Goal: Find contact information: Find contact information

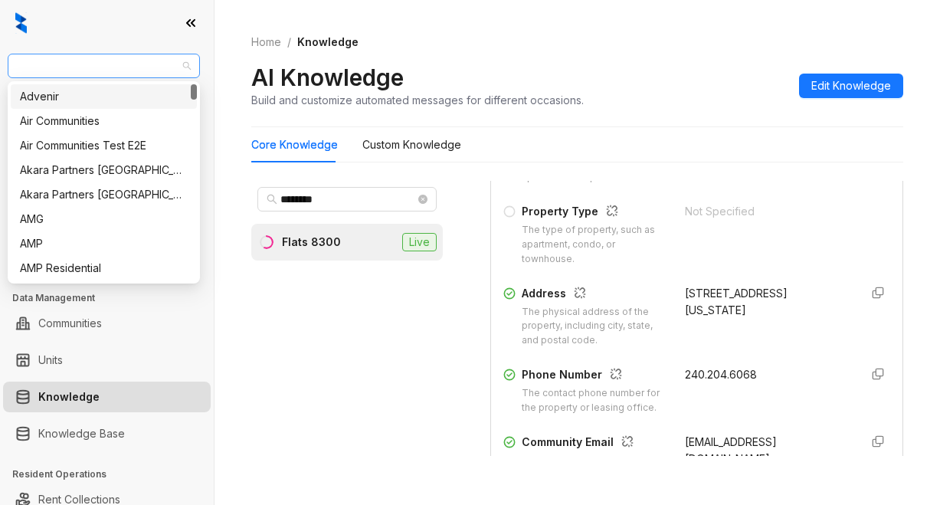
click at [118, 66] on span "Air Communities" at bounding box center [104, 65] width 174 height 23
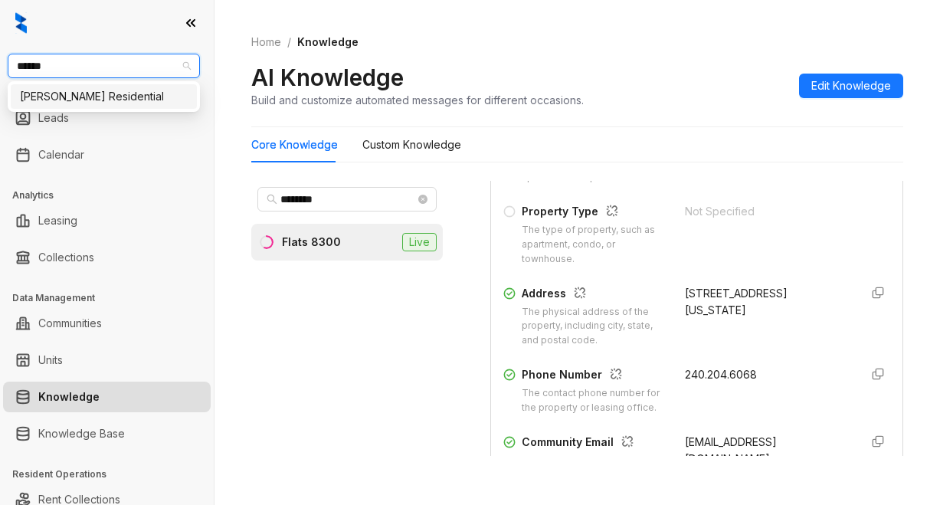
type input "*******"
click at [27, 98] on div "Griffis Residential" at bounding box center [104, 96] width 168 height 17
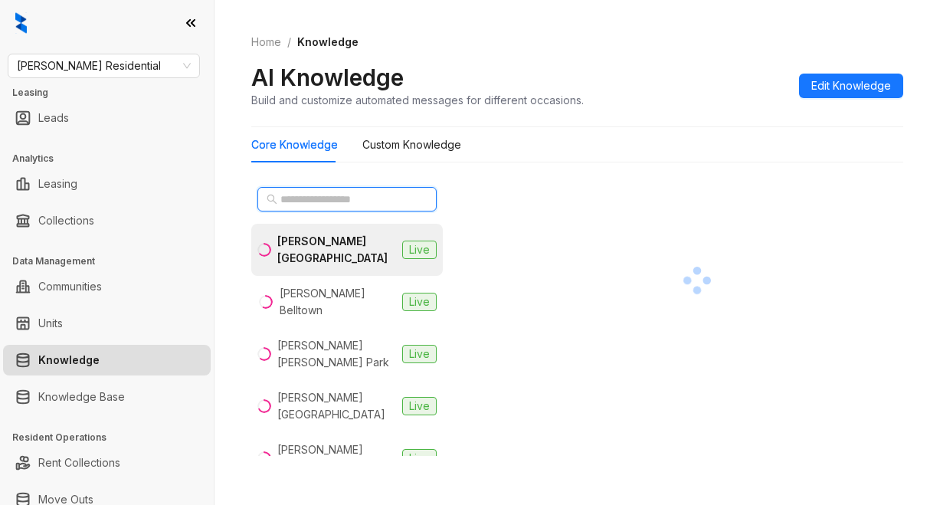
click at [306, 197] on input "text" at bounding box center [347, 199] width 135 height 17
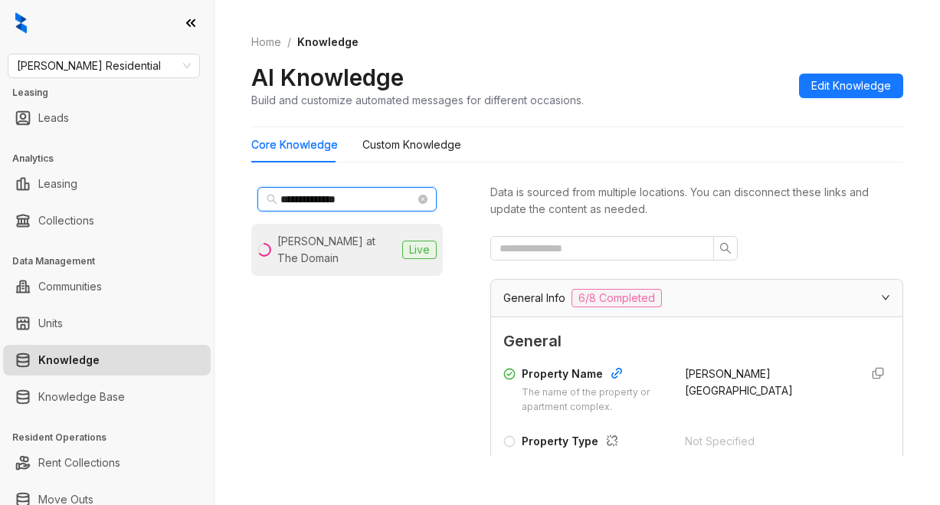
type input "**********"
click at [343, 236] on div "Griffis at The Domain" at bounding box center [336, 250] width 119 height 34
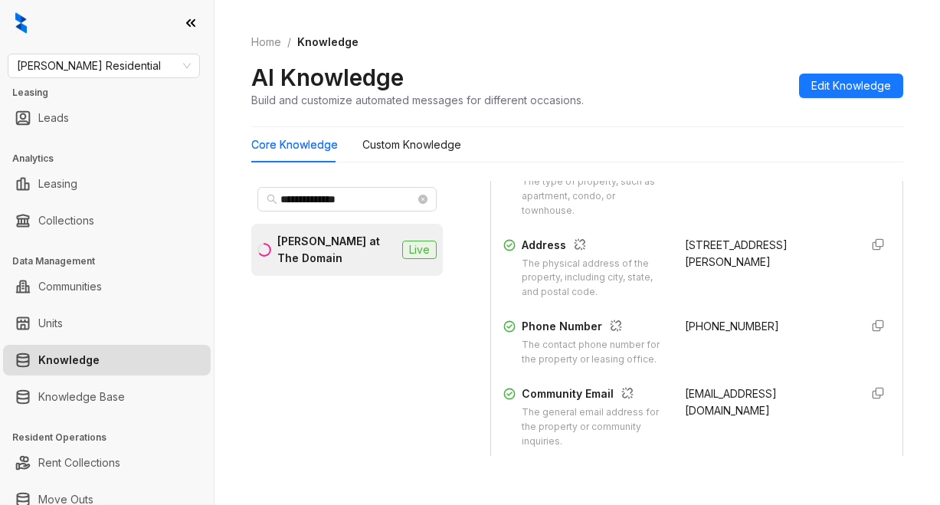
scroll to position [306, 0]
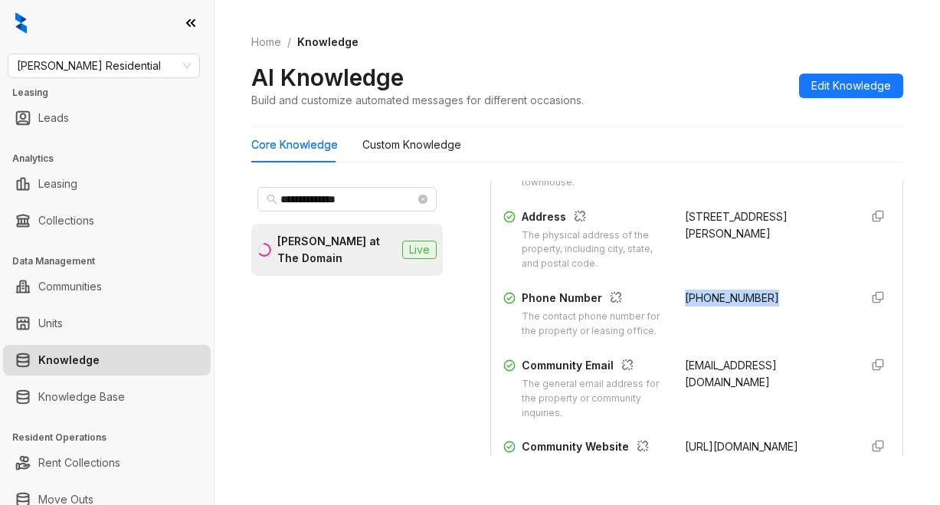
drag, startPoint x: 665, startPoint y: 296, endPoint x: 753, endPoint y: 301, distance: 88.2
click at [753, 301] on div "Phone Number The contact phone number for the property or leasing office. (512)…" at bounding box center [696, 313] width 387 height 49
copy span "(512) 559-1753"
drag, startPoint x: 671, startPoint y: 381, endPoint x: 710, endPoint y: 407, distance: 46.9
click at [710, 407] on div "domain@griffisresidential.com" at bounding box center [766, 389] width 163 height 64
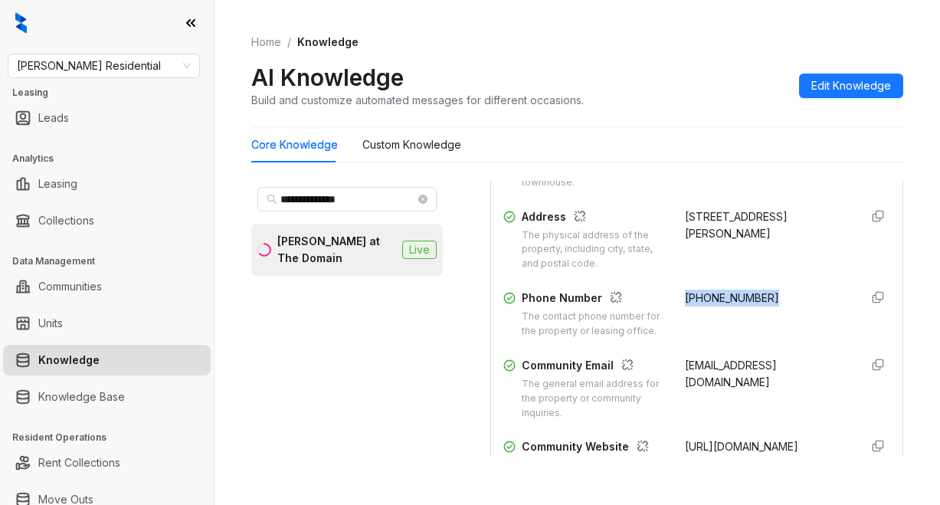
click at [685, 384] on span "domain@griffisresidential.com" at bounding box center [731, 373] width 92 height 30
drag, startPoint x: 666, startPoint y: 378, endPoint x: 686, endPoint y: 407, distance: 35.3
click at [686, 407] on div "Community Email The general email address for the property or community inquiri…" at bounding box center [696, 389] width 387 height 64
copy span "domain@griffisresidential.com"
click at [396, 453] on div "**********" at bounding box center [346, 318] width 191 height 275
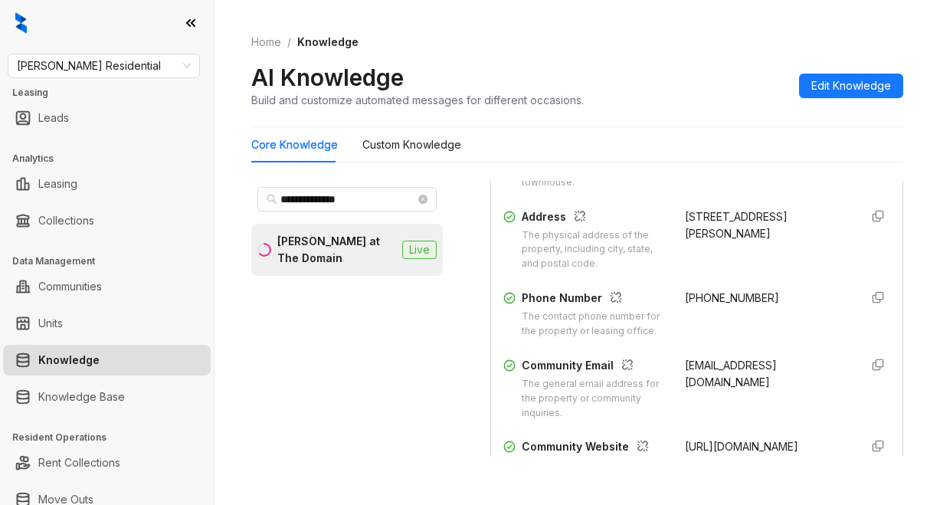
click at [637, 87] on div "AI Knowledge Build and customize automated messages for different occasions. Ed…" at bounding box center [577, 85] width 652 height 45
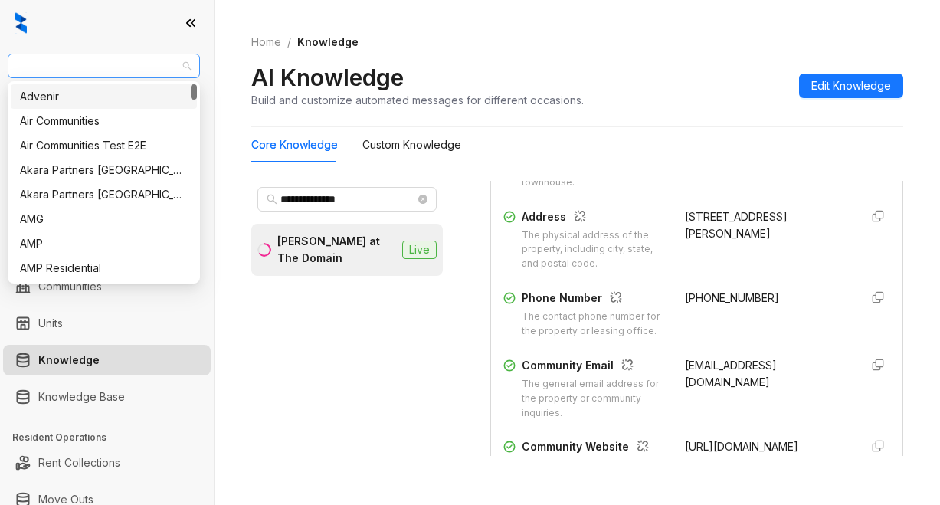
drag, startPoint x: 132, startPoint y: 72, endPoint x: 15, endPoint y: 58, distance: 118.0
click at [13, 58] on div "Griffis Residential" at bounding box center [104, 66] width 192 height 25
click at [34, 57] on span "Griffis Residential" at bounding box center [104, 65] width 174 height 23
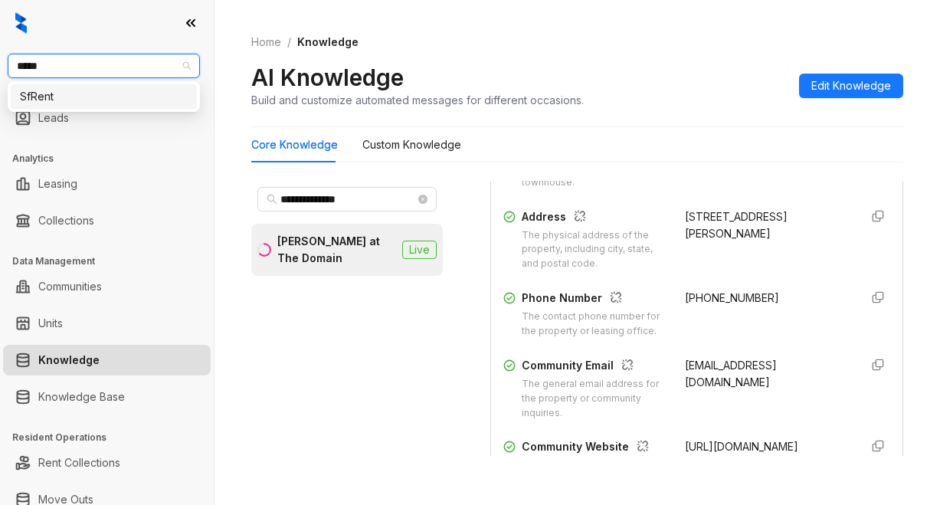
type input "******"
click at [79, 89] on div "SfRent" at bounding box center [104, 96] width 168 height 17
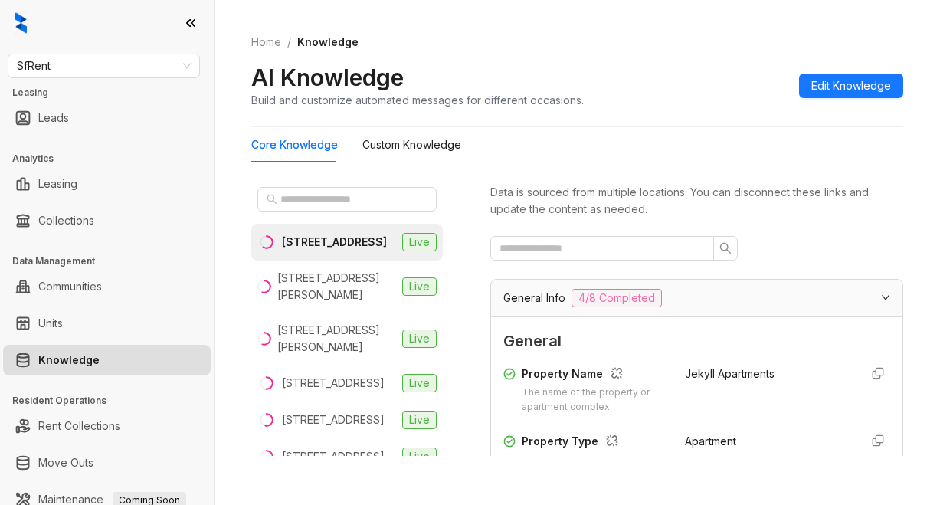
click at [615, 117] on div "Home / Knowledge AI Knowledge Build and customize automated messages for differ…" at bounding box center [577, 71] width 652 height 112
click at [314, 202] on input "text" at bounding box center [347, 199] width 135 height 17
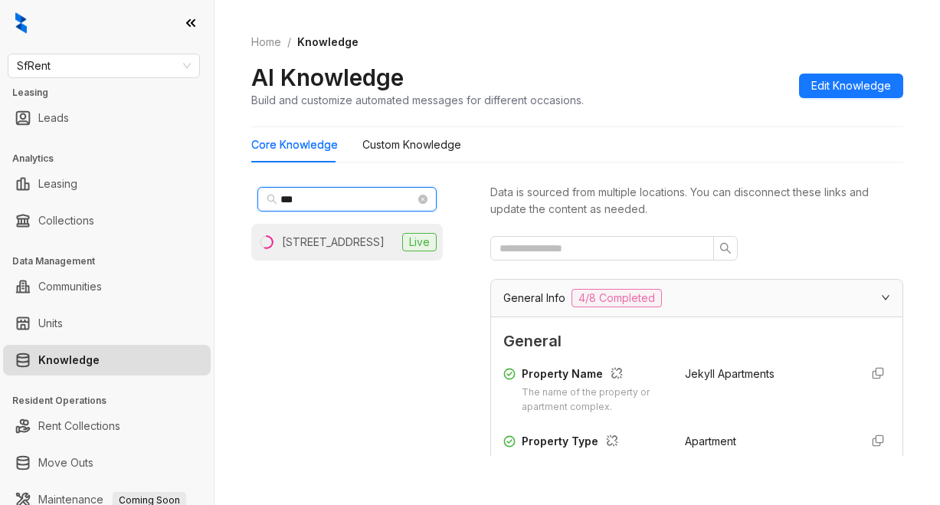
type input "***"
click at [301, 245] on div "[STREET_ADDRESS]" at bounding box center [333, 242] width 103 height 17
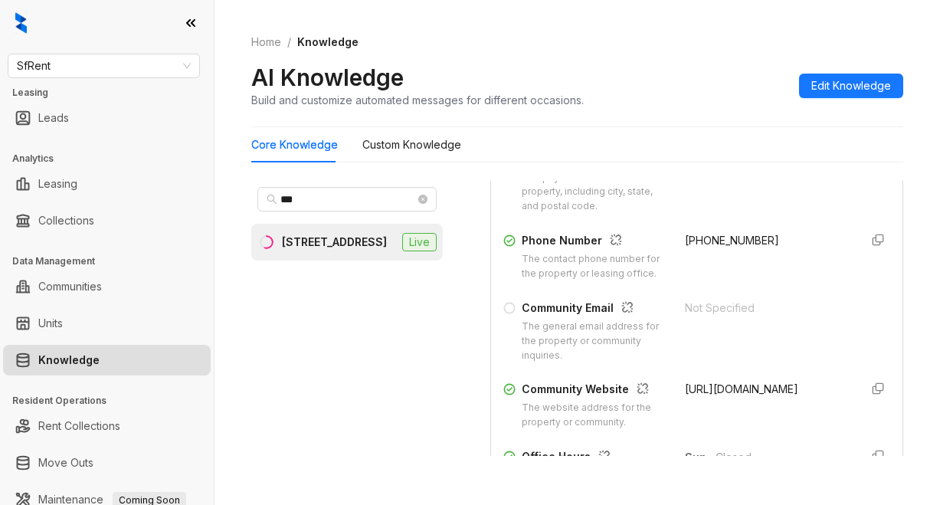
scroll to position [459, 0]
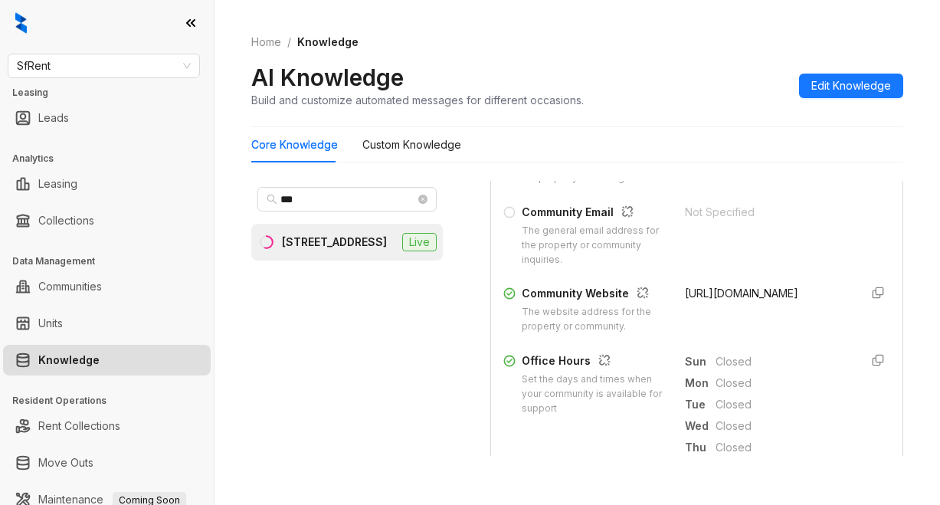
drag, startPoint x: 666, startPoint y: 306, endPoint x: 773, endPoint y: 312, distance: 106.6
click at [773, 312] on div "Community Website The website address for the property or community. [URL][DOMA…" at bounding box center [696, 309] width 387 height 49
copy span "[URL][DOMAIN_NAME]"
click at [616, 149] on div "Core Knowledge Custom Knowledge" at bounding box center [577, 144] width 652 height 35
click at [658, 89] on div "AI Knowledge Build and customize automated messages for different occasions. Ed…" at bounding box center [577, 85] width 652 height 45
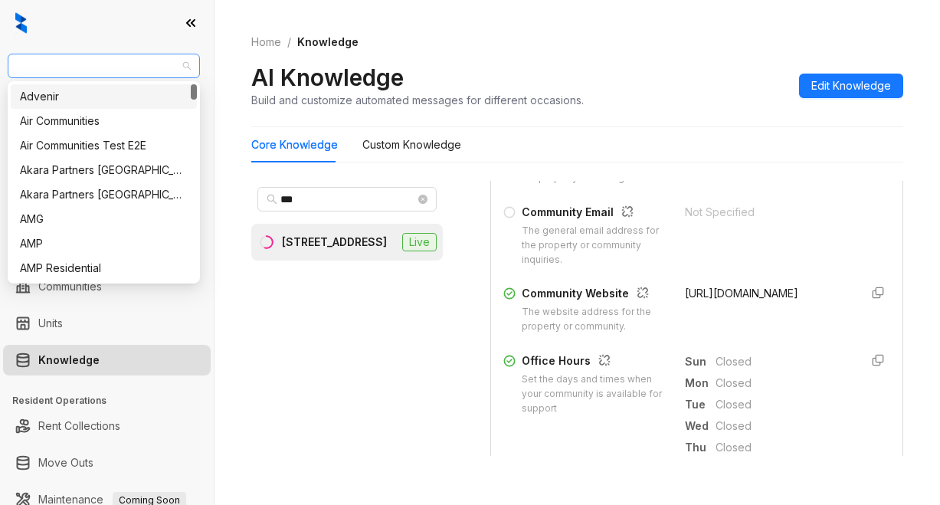
drag, startPoint x: 101, startPoint y: 60, endPoint x: 85, endPoint y: 60, distance: 16.1
click at [85, 60] on span "SfRent" at bounding box center [104, 65] width 174 height 23
click at [79, 118] on div "Air Communities" at bounding box center [104, 121] width 168 height 17
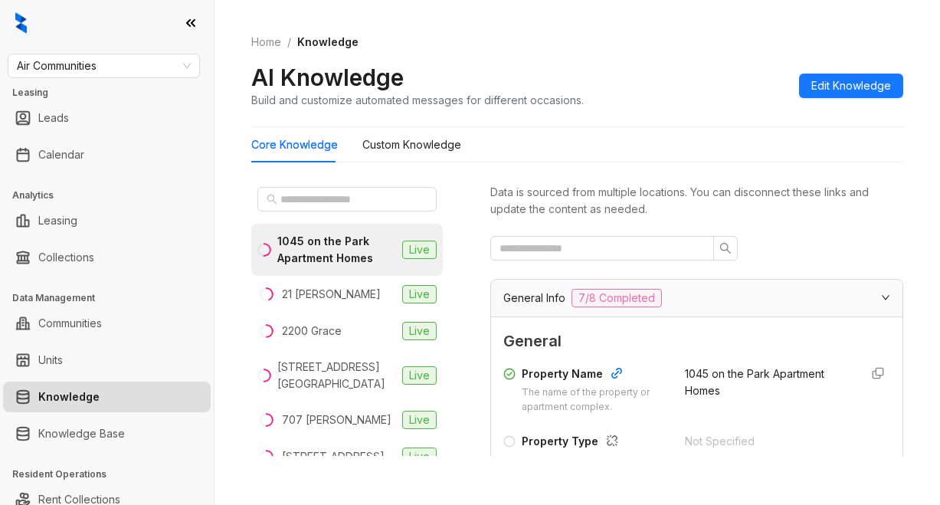
click at [634, 117] on div "Home / Knowledge AI Knowledge Build and customize automated messages for differ…" at bounding box center [577, 71] width 652 height 112
click at [331, 201] on input "text" at bounding box center [347, 199] width 135 height 17
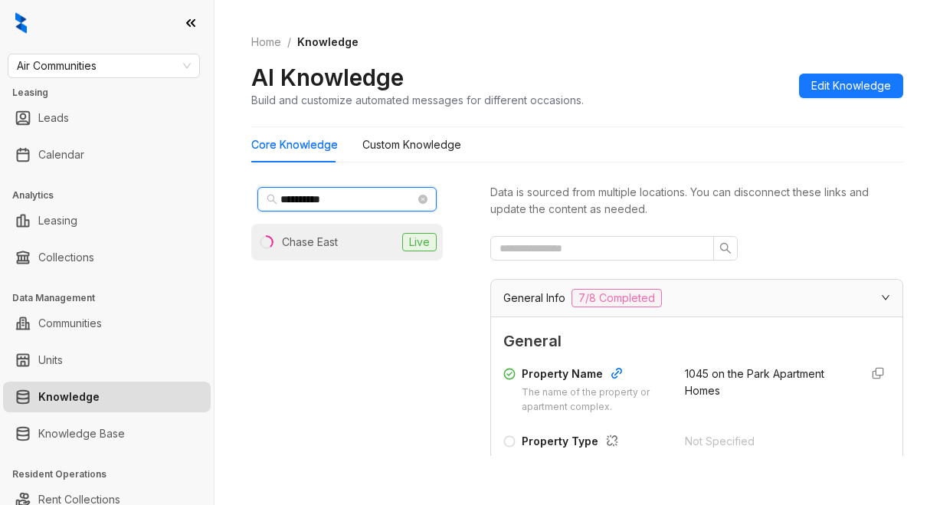
type input "**********"
click at [344, 245] on li "Chase East Live" at bounding box center [346, 242] width 191 height 37
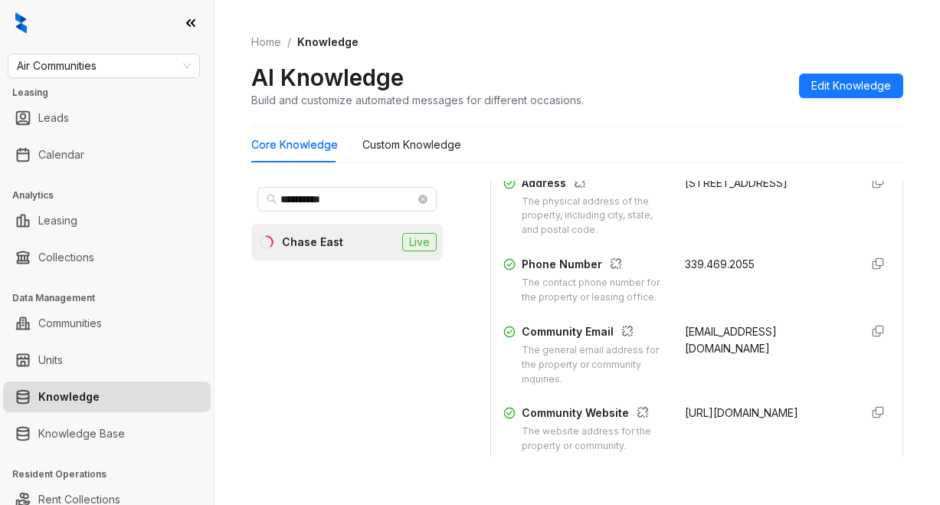
scroll to position [383, 0]
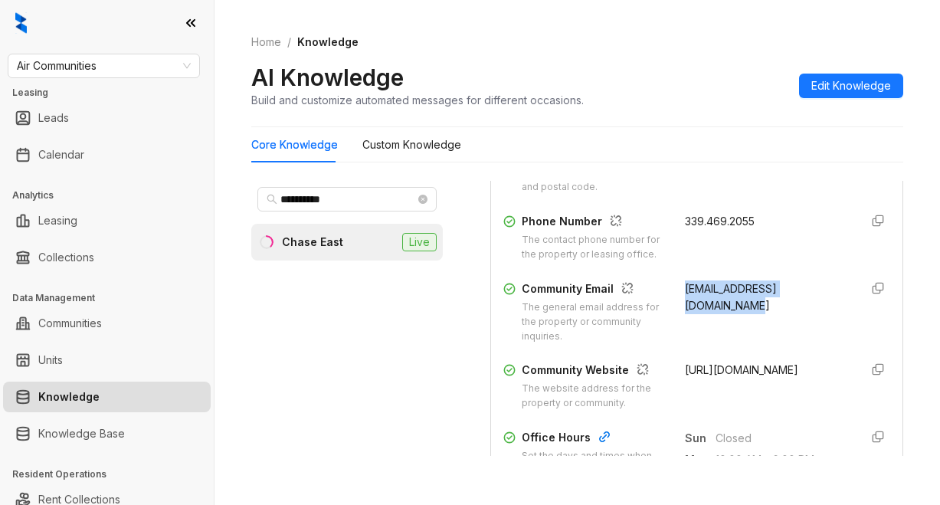
drag, startPoint x: 662, startPoint y: 302, endPoint x: 691, endPoint y: 319, distance: 34.7
click at [691, 319] on div "Community Email The general email address for the property or community inquiri…" at bounding box center [696, 312] width 387 height 64
copy span "thechase@aircommunities.com"
drag, startPoint x: 373, startPoint y: 432, endPoint x: 386, endPoint y: 433, distance: 13.1
click at [373, 432] on div "**********" at bounding box center [346, 318] width 191 height 275
